Goal: Check status: Check status

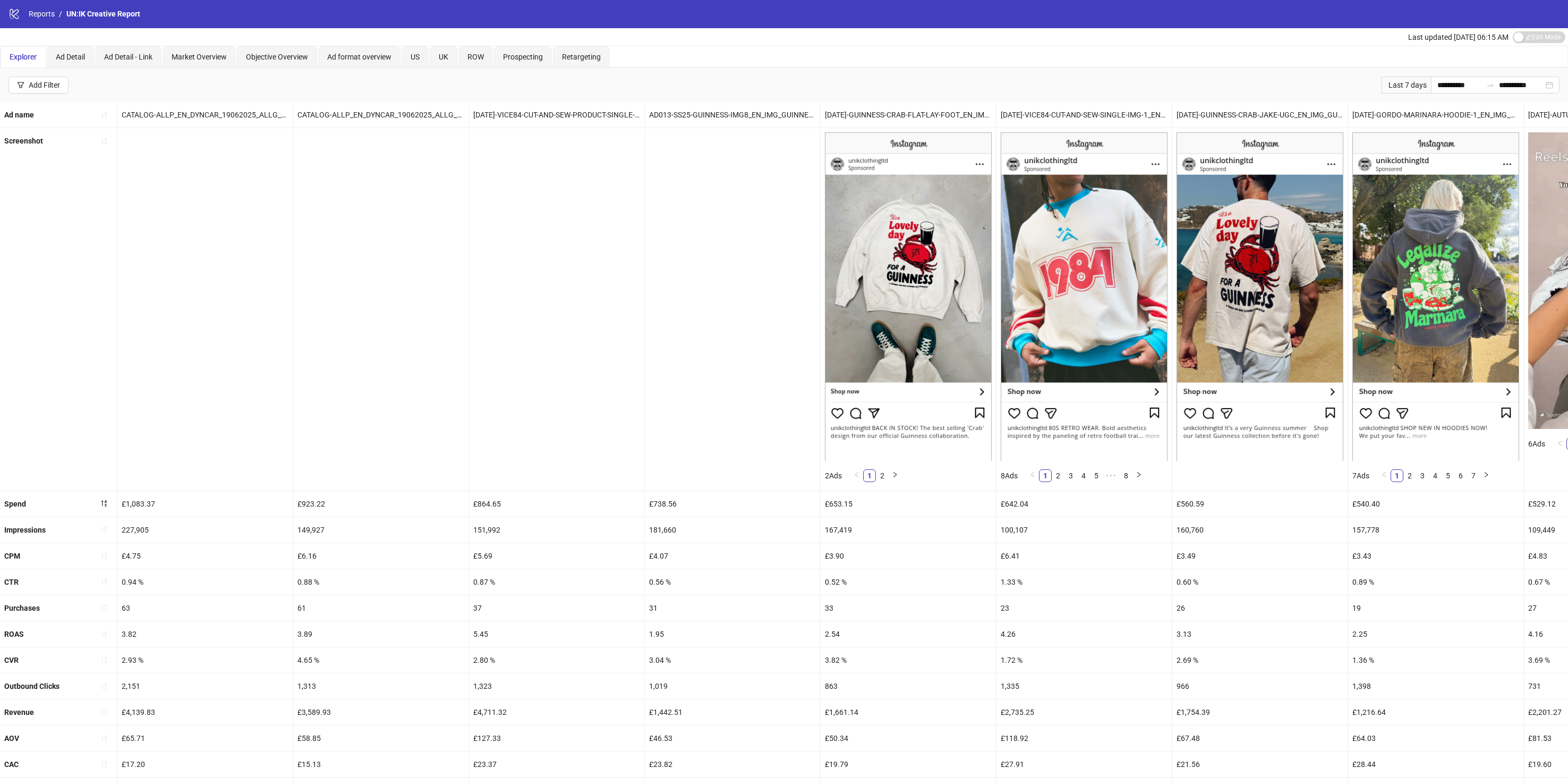
scroll to position [0, 905]
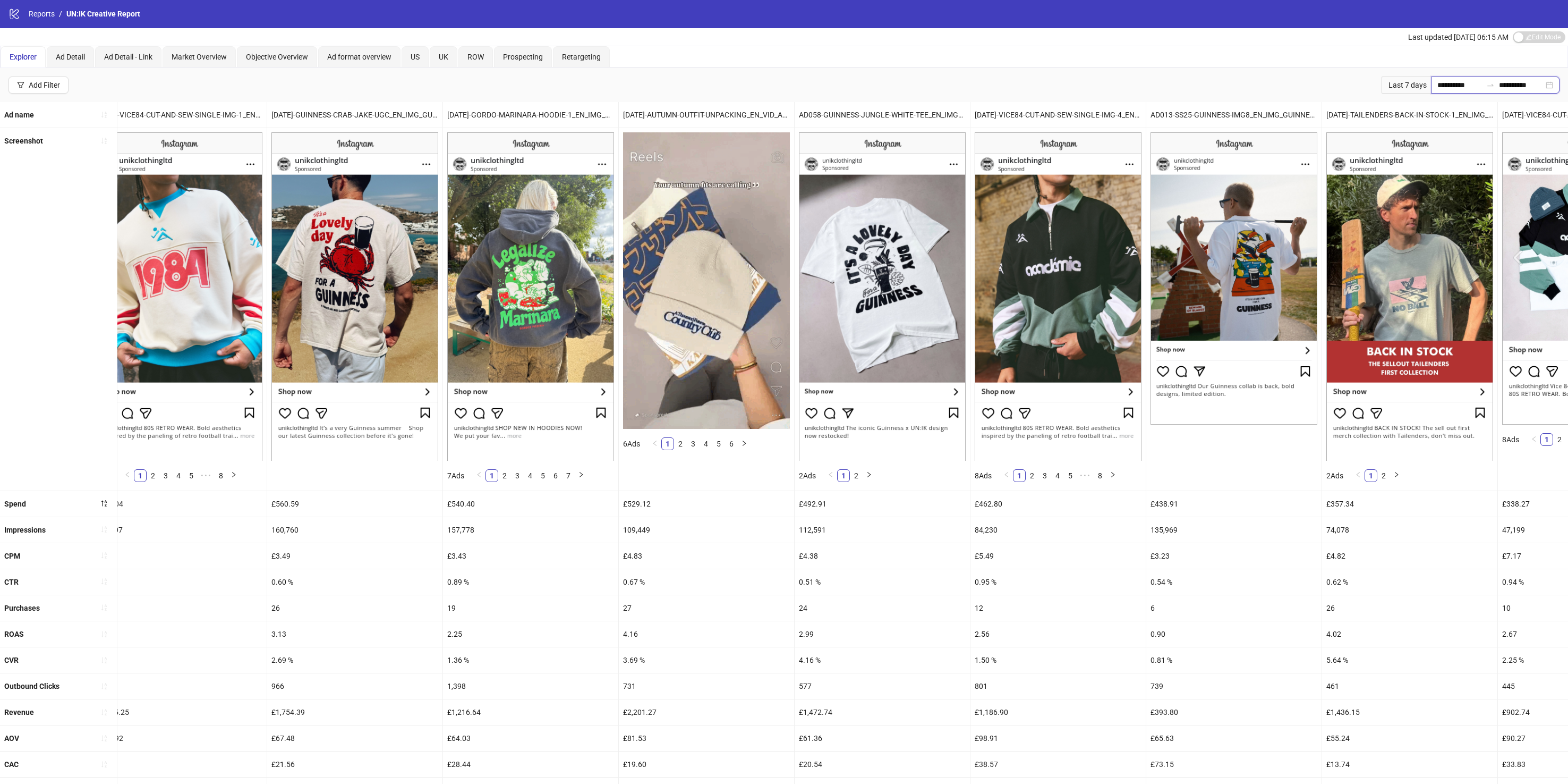
click at [1459, 80] on input "**********" at bounding box center [1460, 86] width 45 height 12
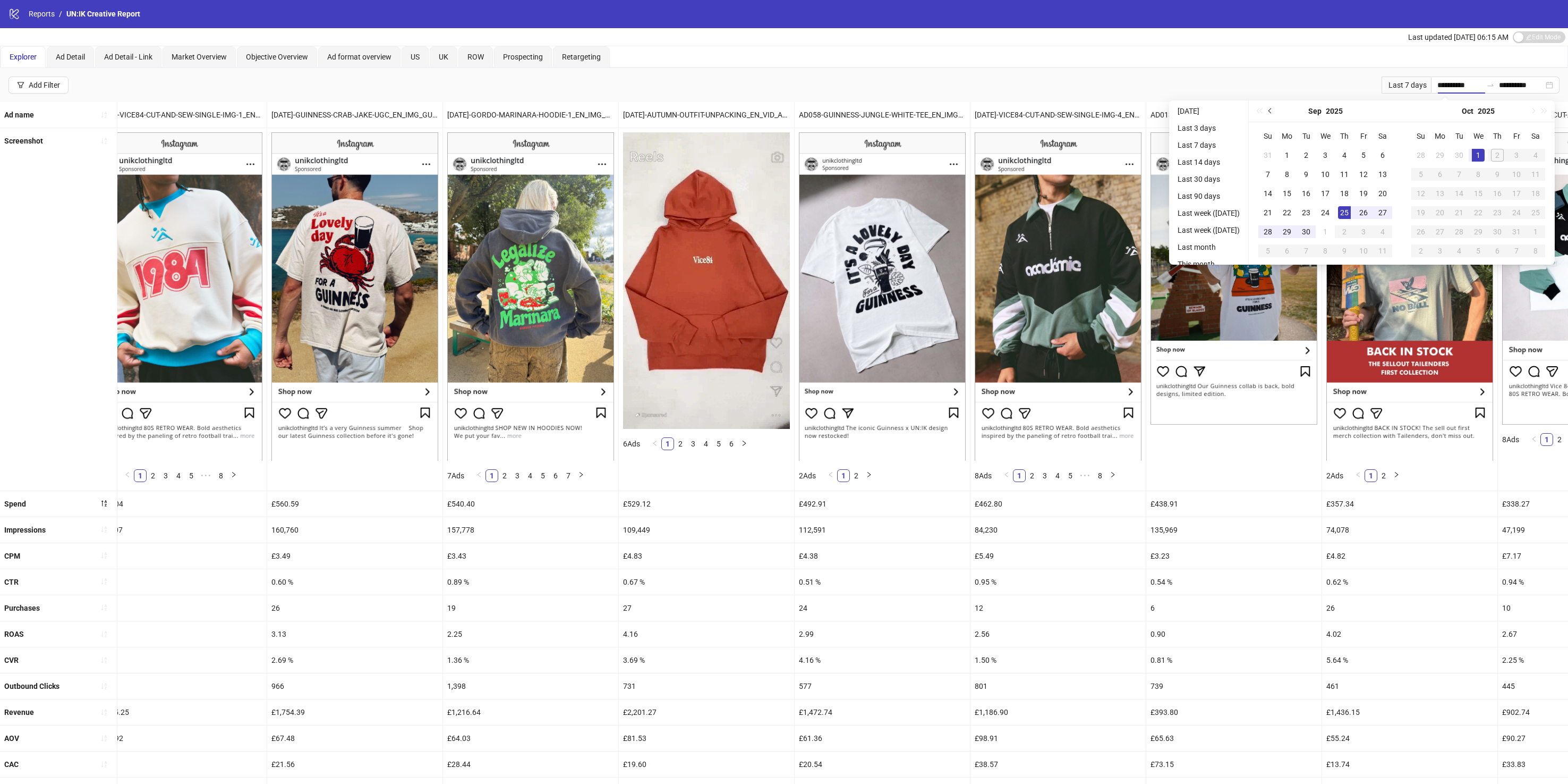
click at [1274, 110] on span "Previous month (PageUp)" at bounding box center [1271, 111] width 5 height 5
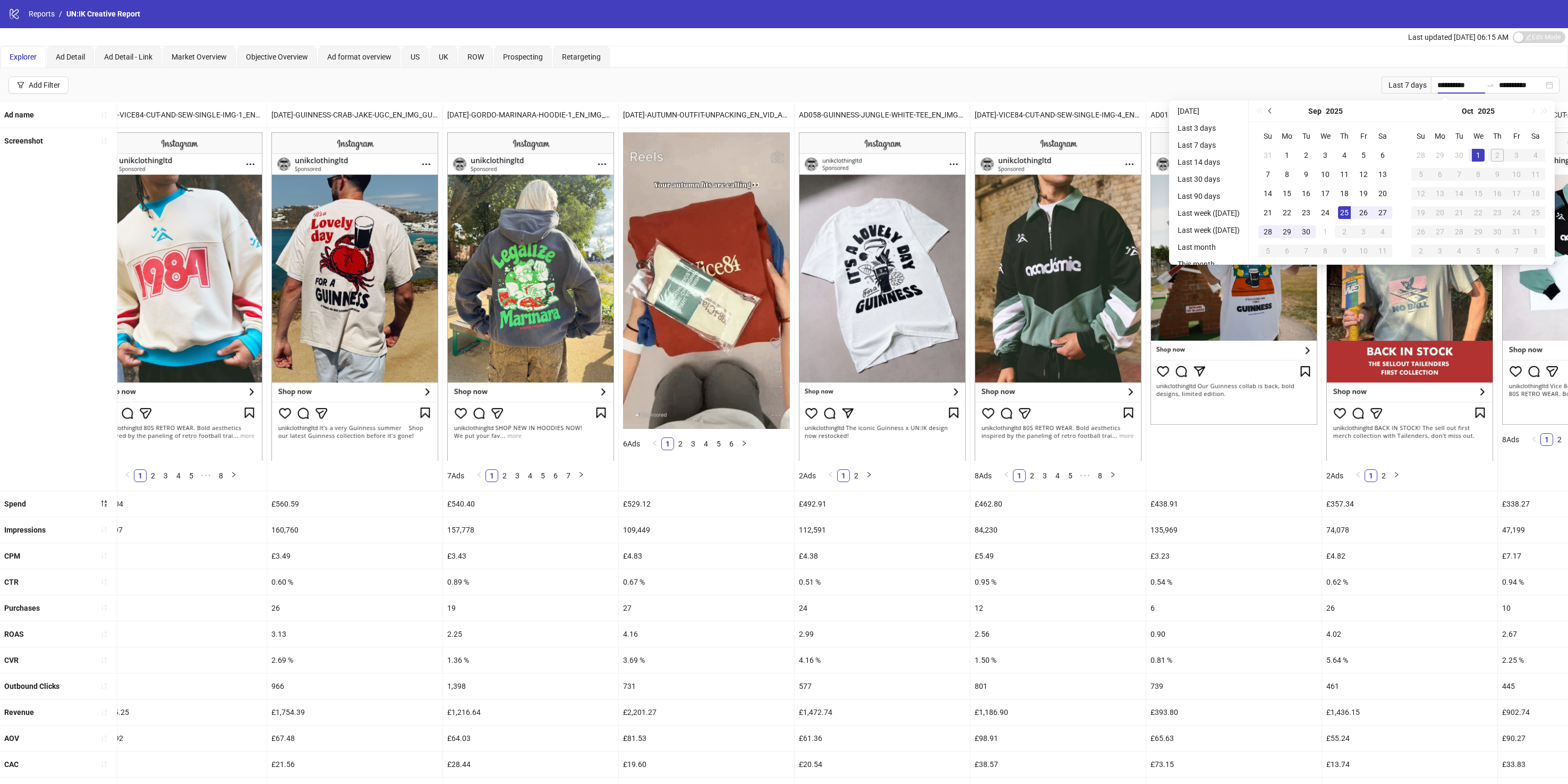
click at [1274, 110] on span "Previous month (PageUp)" at bounding box center [1271, 111] width 5 height 5
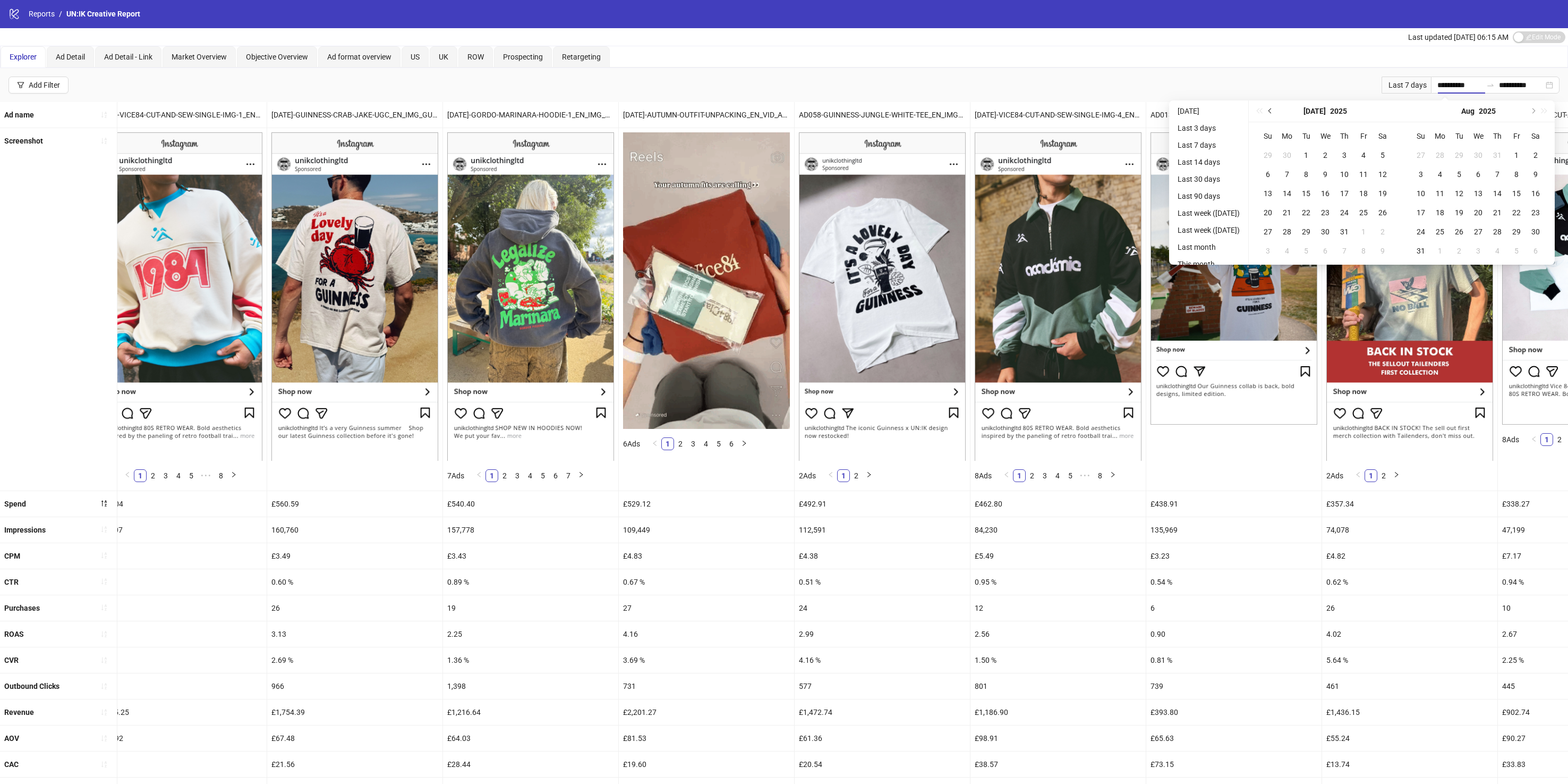
click at [1274, 110] on span "Previous month (PageUp)" at bounding box center [1271, 111] width 5 height 5
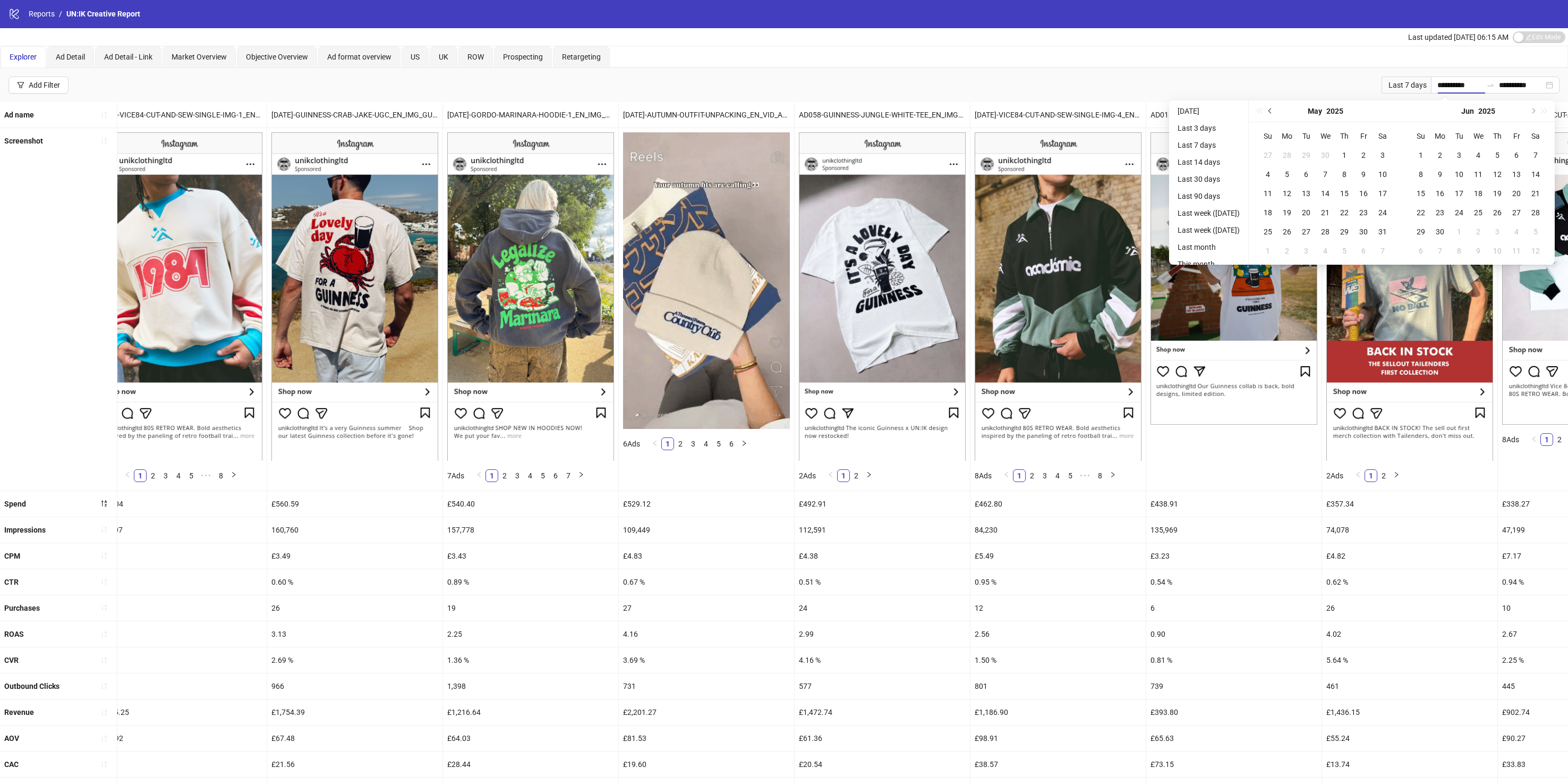
click at [1274, 110] on span "Previous month (PageUp)" at bounding box center [1271, 111] width 5 height 5
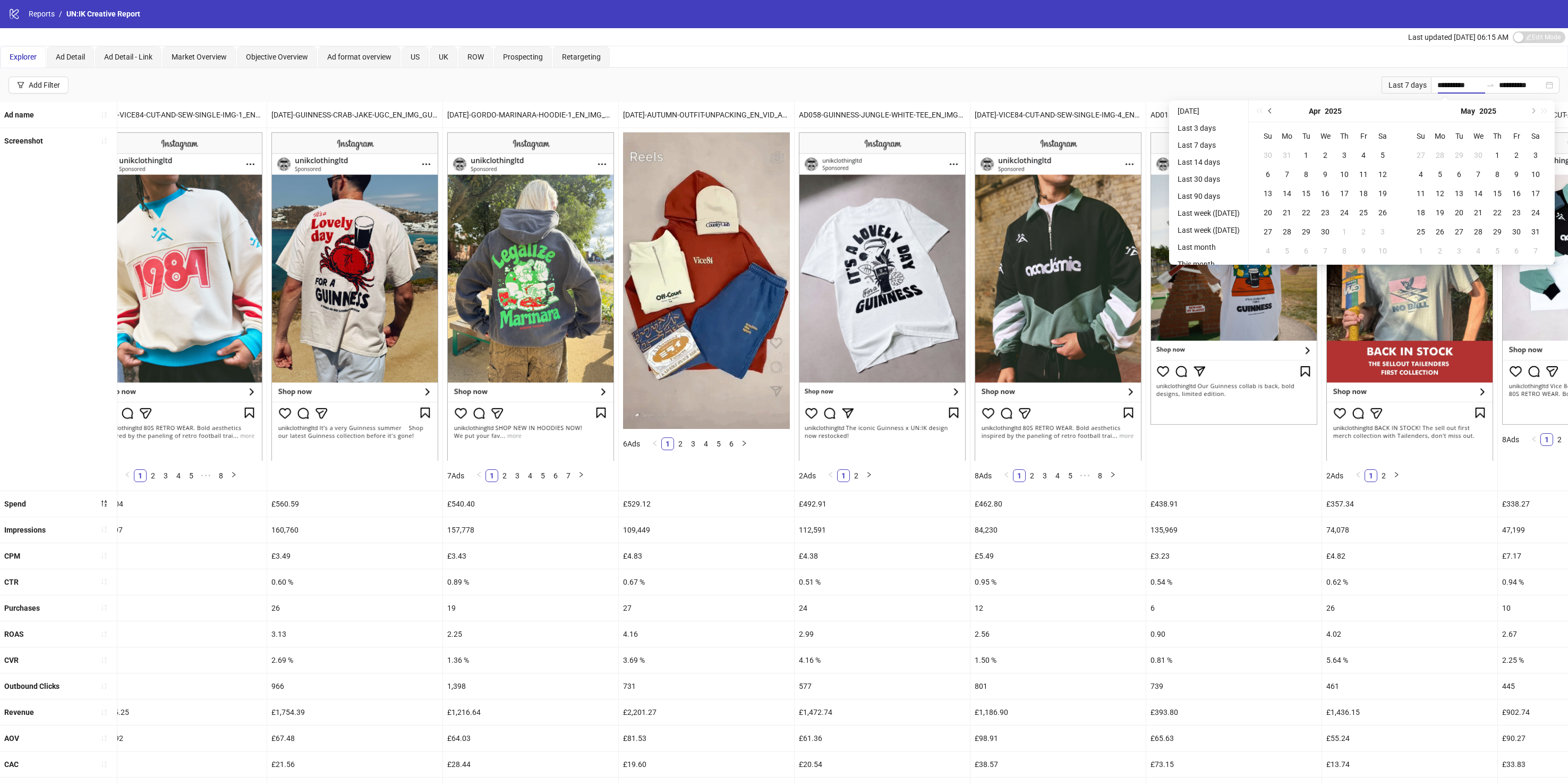
click at [1274, 110] on span "Previous month (PageUp)" at bounding box center [1271, 111] width 5 height 5
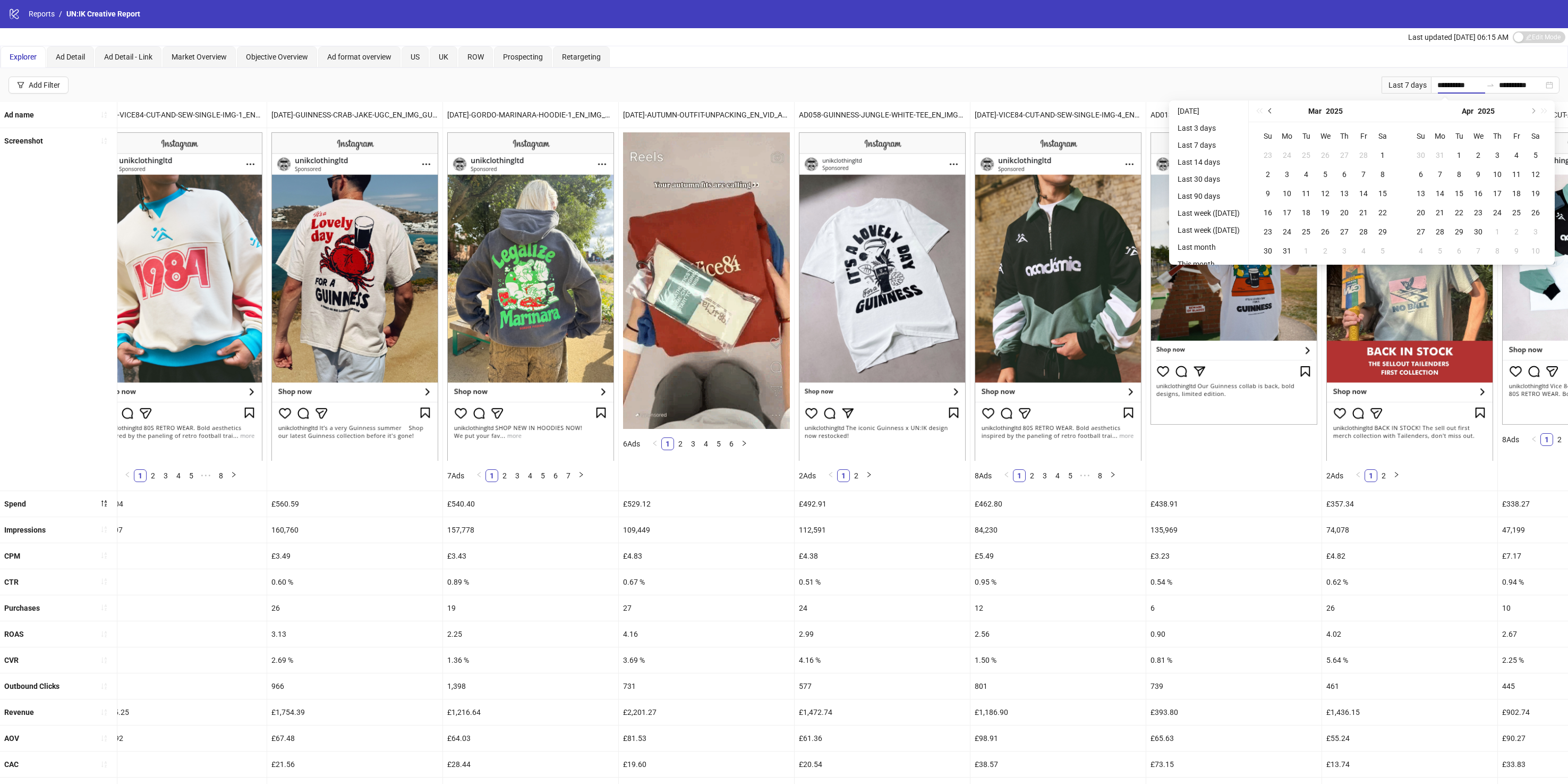
click at [1274, 110] on span "Previous month (PageUp)" at bounding box center [1271, 111] width 5 height 5
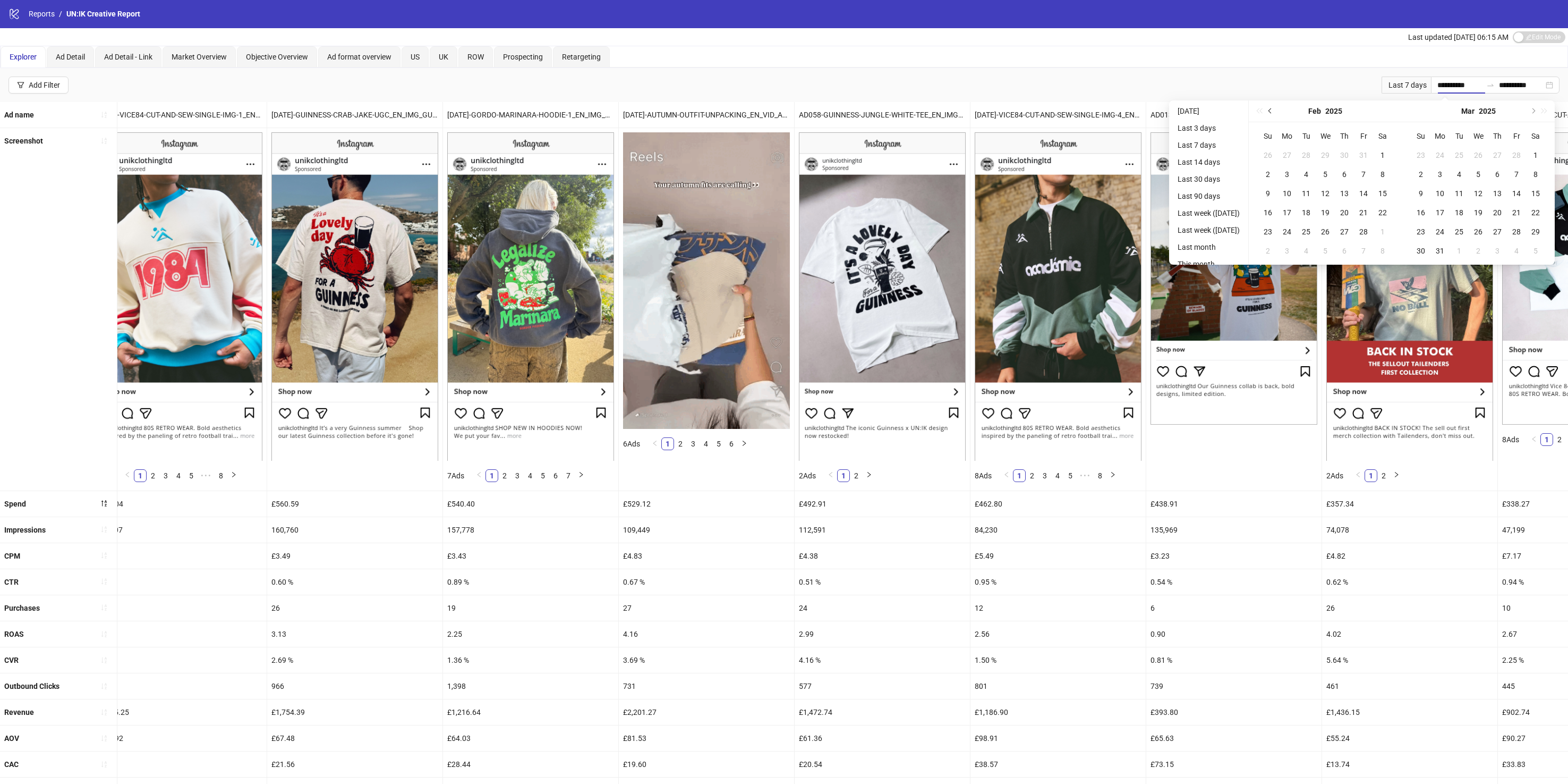
click at [1274, 110] on span "Previous month (PageUp)" at bounding box center [1271, 111] width 5 height 5
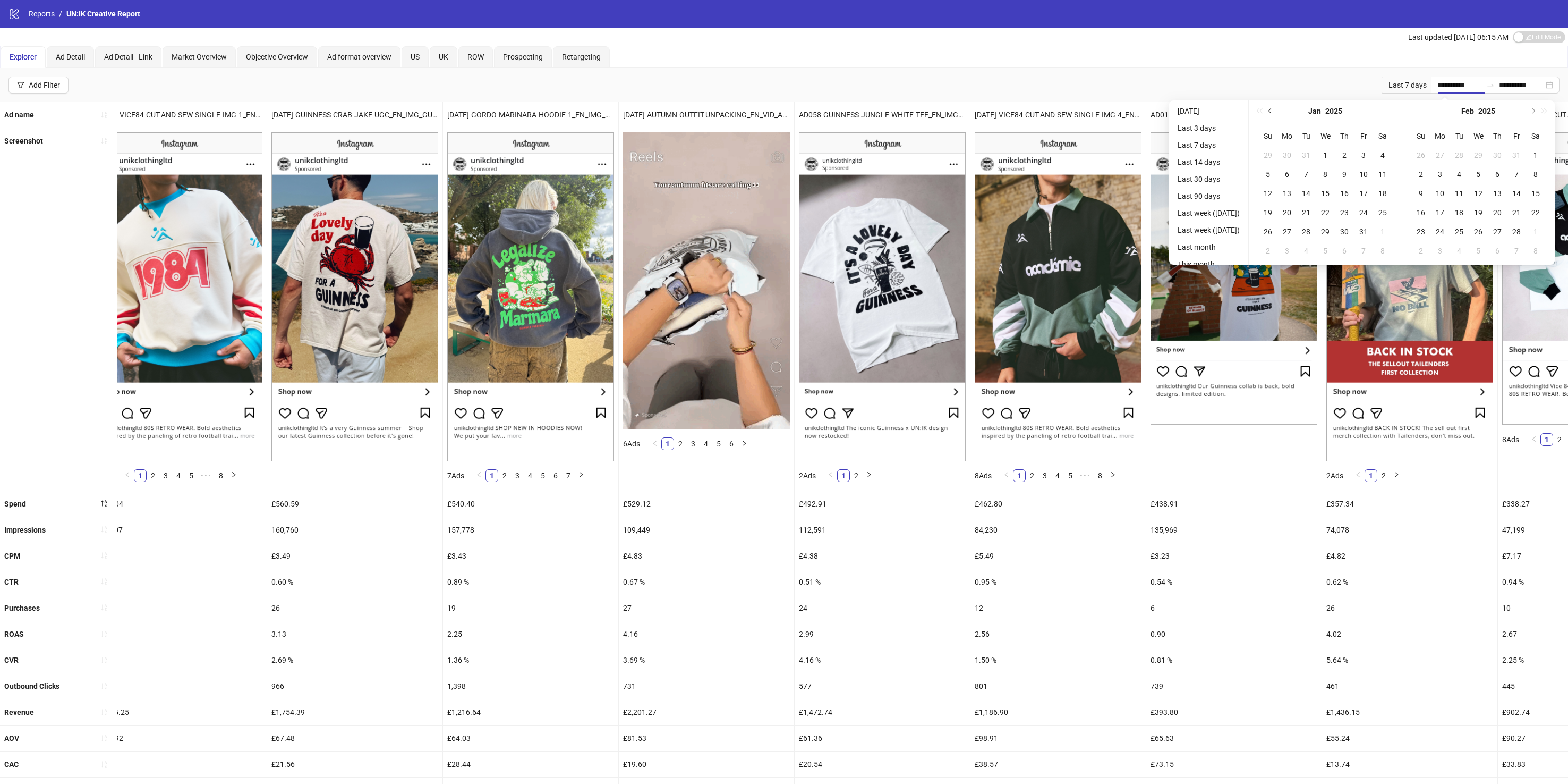
click at [1274, 110] on span "Previous month (PageUp)" at bounding box center [1271, 111] width 5 height 5
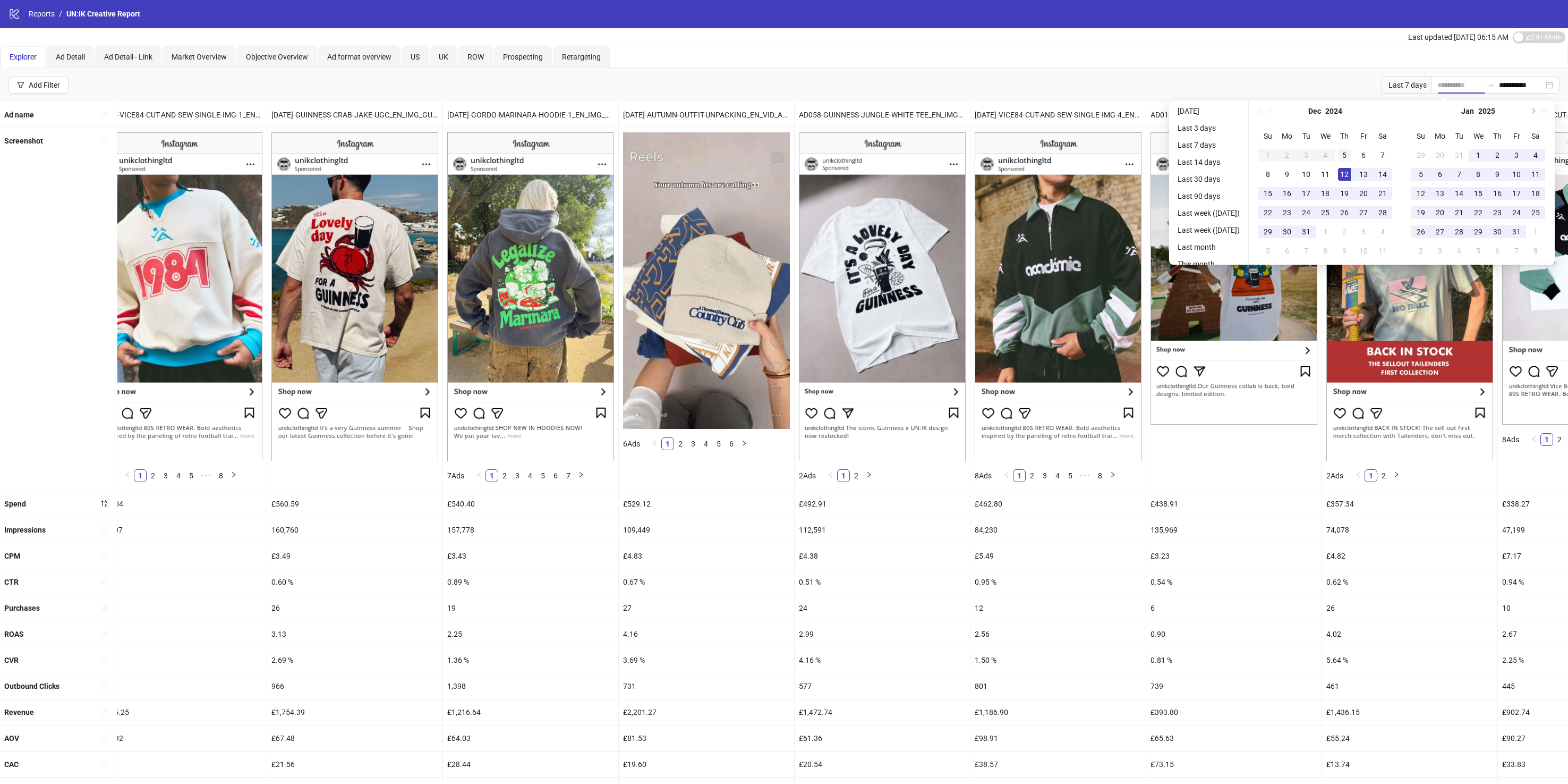
type input "**********"
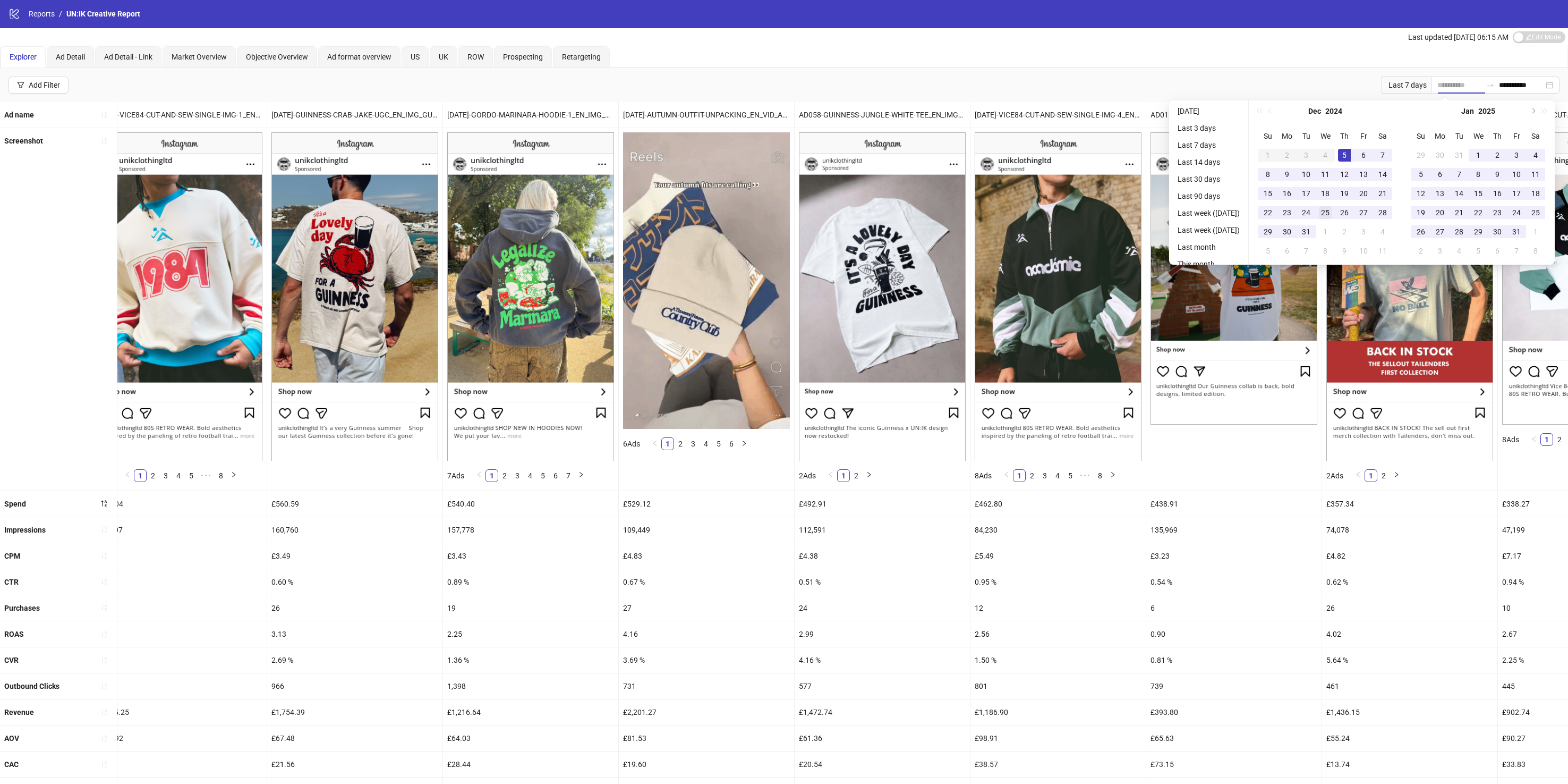
drag, startPoint x: 1354, startPoint y: 156, endPoint x: 1322, endPoint y: 211, distance: 63.6
click at [1351, 156] on div "5" at bounding box center [1345, 155] width 13 height 13
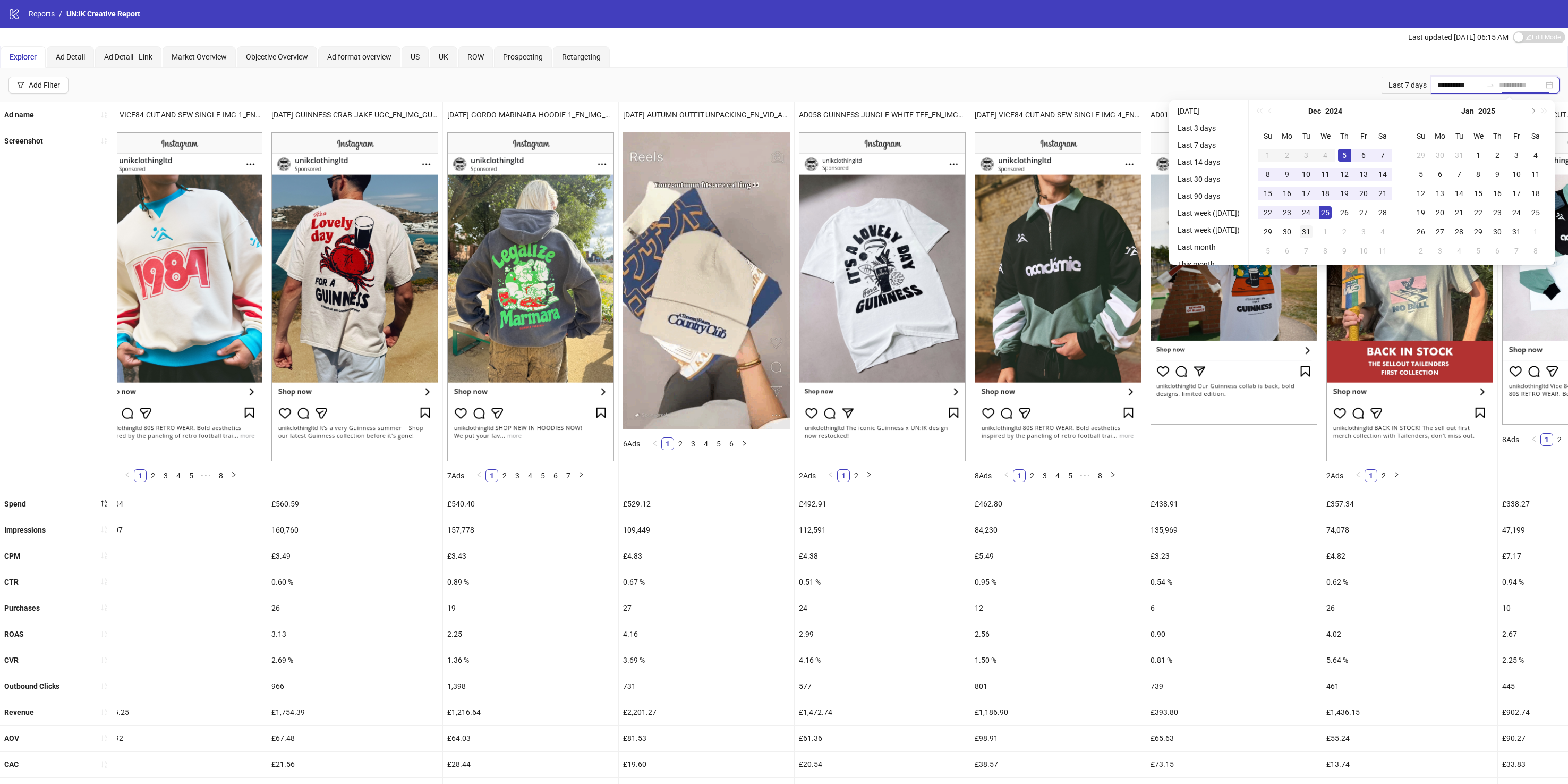
type input "**********"
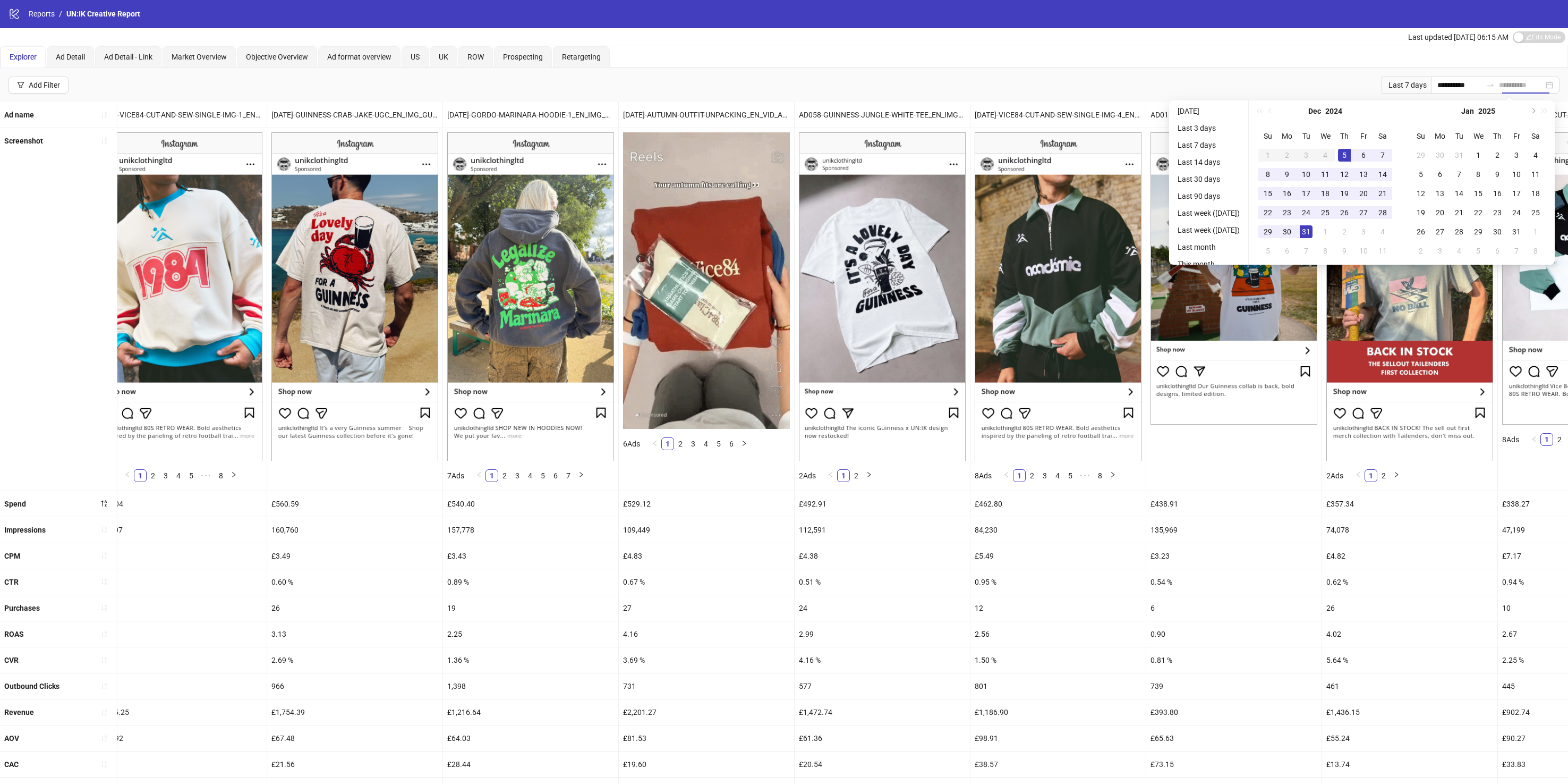
click at [1312, 226] on div "31" at bounding box center [1306, 231] width 13 height 13
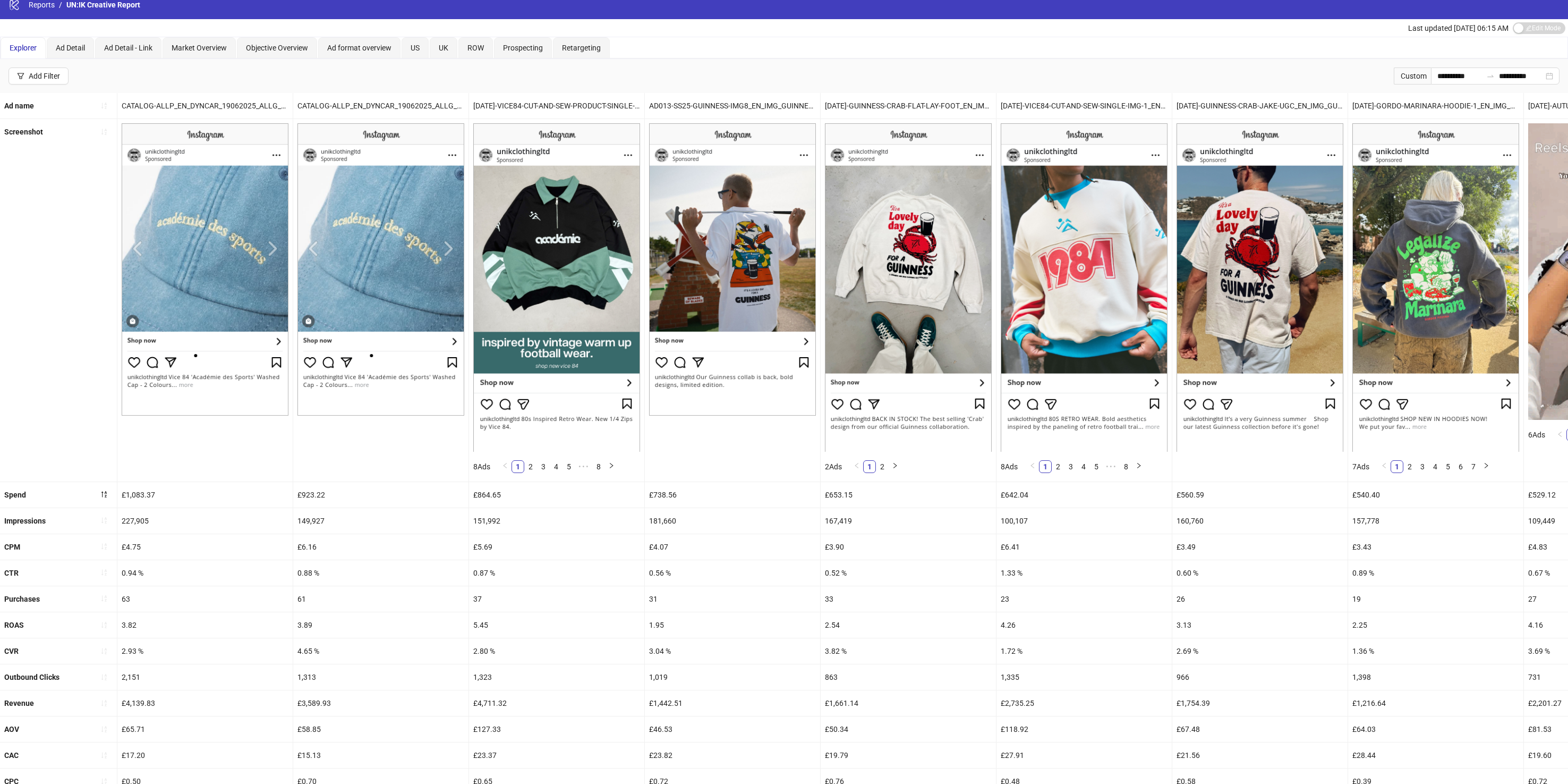
scroll to position [0, 0]
